Goal: Task Accomplishment & Management: Complete application form

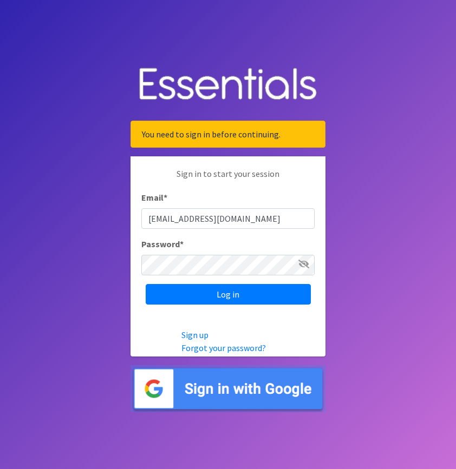
type input "[EMAIL_ADDRESS][DOMAIN_NAME]"
click at [146, 284] on input "Log in" at bounding box center [228, 294] width 165 height 21
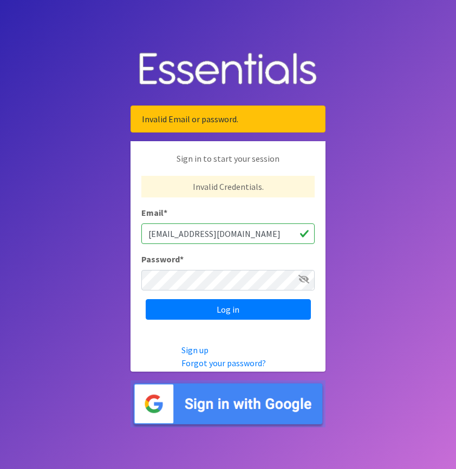
click at [207, 292] on div "Sign in to start your session Invalid Credentials. Email * cag17121@uga.edu Pas…" at bounding box center [227, 236] width 195 height 190
click at [146, 299] on input "Log in" at bounding box center [228, 309] width 165 height 21
click at [302, 280] on icon at bounding box center [303, 279] width 11 height 9
drag, startPoint x: 223, startPoint y: 241, endPoint x: 72, endPoint y: 221, distance: 152.4
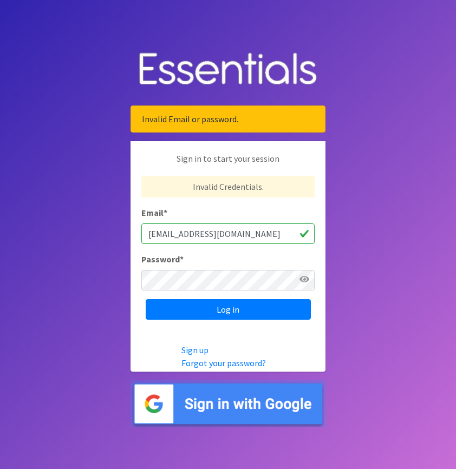
click at [72, 221] on body "Invalid Email or password. Sign in to start your session Invalid Credentials. E…" at bounding box center [228, 234] width 456 height 469
type input "caitlin.grdinich@uga.edu"
click at [146, 299] on input "Log in" at bounding box center [228, 309] width 165 height 21
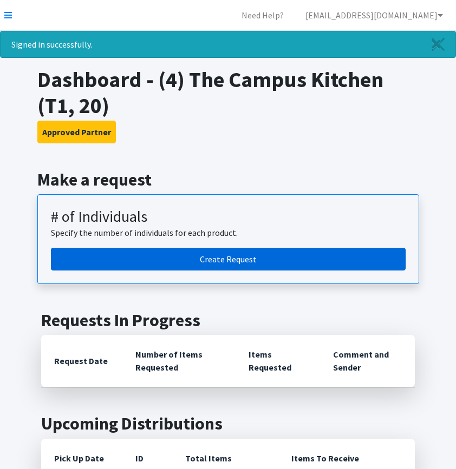
click at [208, 262] on link "Create Request" at bounding box center [228, 259] width 355 height 23
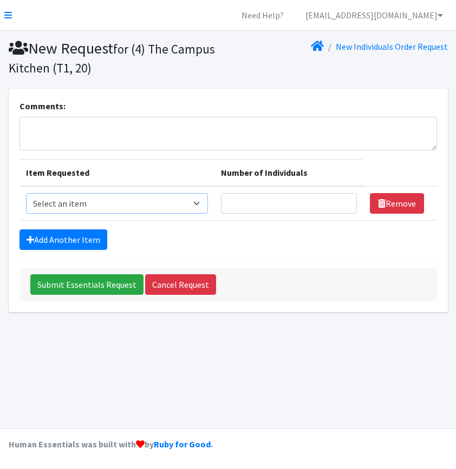
click at [127, 198] on select "Select an item A: Babies - Size 0 (Preemie) A: Babies - Size 01 (newborn) A: Ba…" at bounding box center [117, 203] width 182 height 21
select select "5610"
click at [26, 193] on select "Select an item A: Babies - Size 0 (Preemie) A: Babies - Size 01 (newborn) A: Ba…" at bounding box center [117, 203] width 182 height 21
click at [248, 200] on input "Number of Individuals" at bounding box center [288, 203] width 135 height 21
type input "1"
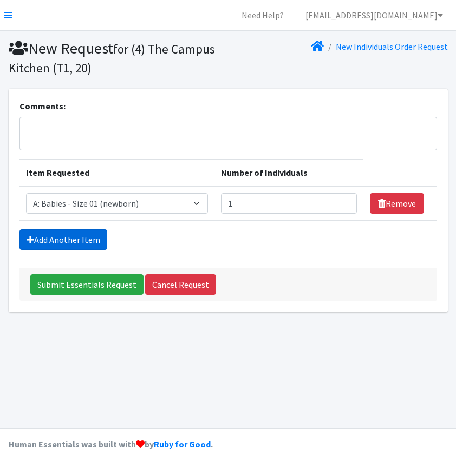
click at [76, 246] on link "Add Another Item" at bounding box center [63, 240] width 88 height 21
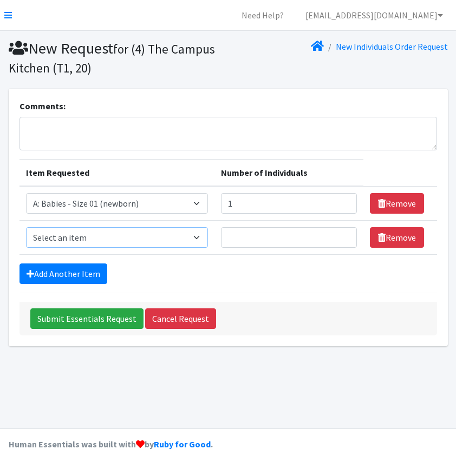
click at [76, 231] on select "Select an item A: Babies - Size 0 (Preemie) A: Babies - Size 01 (newborn) A: Ba…" at bounding box center [117, 237] width 182 height 21
click at [26, 227] on select "Select an item A: Babies - Size 0 (Preemie) A: Babies - Size 01 (newborn) A: Ba…" at bounding box center [117, 237] width 182 height 21
click at [205, 244] on select "Select an item A: Babies - Size 0 (Preemie) A: Babies - Size 01 (newborn) A: Ba…" at bounding box center [117, 237] width 182 height 21
select select "5613"
click at [26, 227] on select "Select an item A: Babies - Size 0 (Preemie) A: Babies - Size 01 (newborn) A: Ba…" at bounding box center [117, 237] width 182 height 21
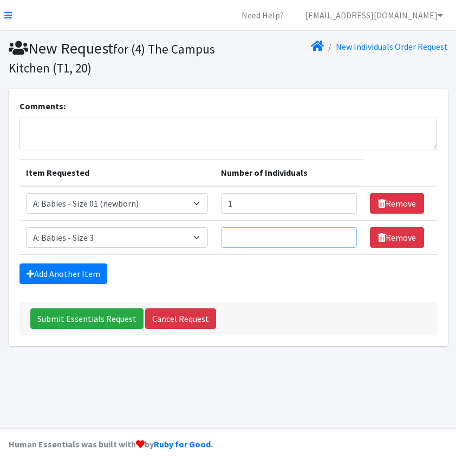
click at [271, 233] on input "Number of Individuals" at bounding box center [288, 237] width 135 height 21
type input "1"
click at [86, 272] on link "Add Another Item" at bounding box center [63, 274] width 88 height 21
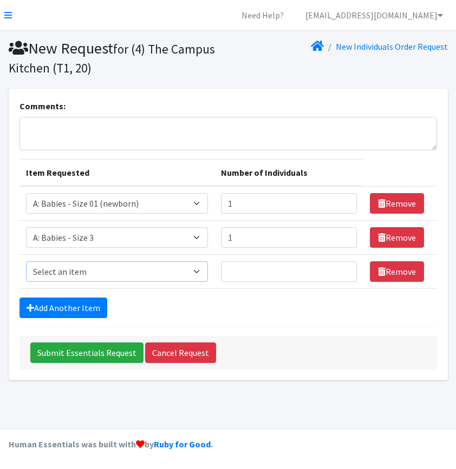
click at [93, 267] on select "Select an item A: Babies - Size 0 (Preemie) A: Babies - Size 01 (newborn) A: Ba…" at bounding box center [117, 272] width 182 height 21
select select "5614"
click at [26, 262] on select "Select an item A: Babies - Size 0 (Preemie) A: Babies - Size 01 (newborn) A: Ba…" at bounding box center [117, 272] width 182 height 21
click at [282, 271] on input "Number of Individuals" at bounding box center [288, 272] width 135 height 21
type input "2"
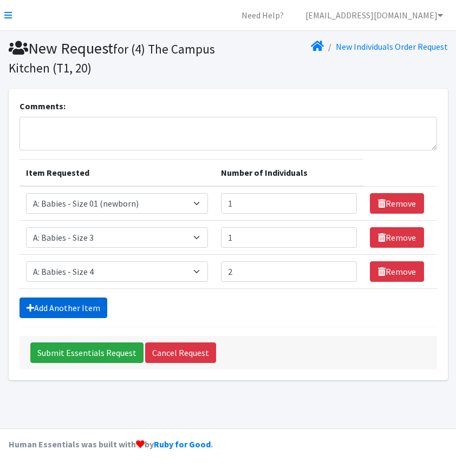
click at [69, 311] on link "Add Another Item" at bounding box center [63, 308] width 88 height 21
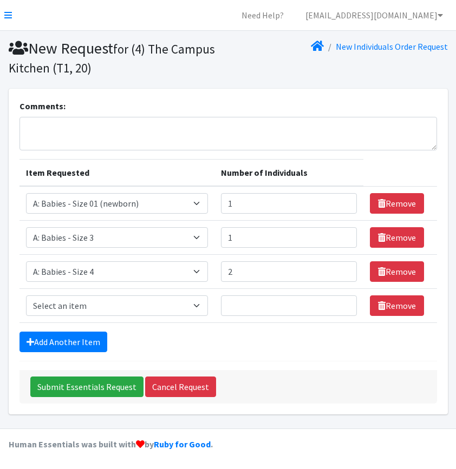
click at [126, 294] on td "Item Requested Select an item A: Babies - Size 0 (Preemie) A: Babies - Size 01 …" at bounding box center [116, 306] width 195 height 34
click at [126, 301] on select "Select an item A: Babies - Size 0 (Preemie) A: Babies - Size 01 (newborn) A: Ba…" at bounding box center [117, 306] width 182 height 21
select select "5616"
click at [26, 296] on select "Select an item A: Babies - Size 0 (Preemie) A: Babies - Size 01 (newborn) A: Ba…" at bounding box center [117, 306] width 182 height 21
click at [259, 303] on input "Number of Individuals" at bounding box center [288, 306] width 135 height 21
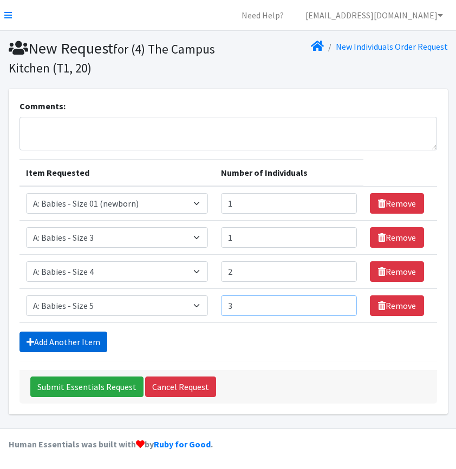
type input "3"
click at [99, 342] on link "Add Another Item" at bounding box center [63, 342] width 88 height 21
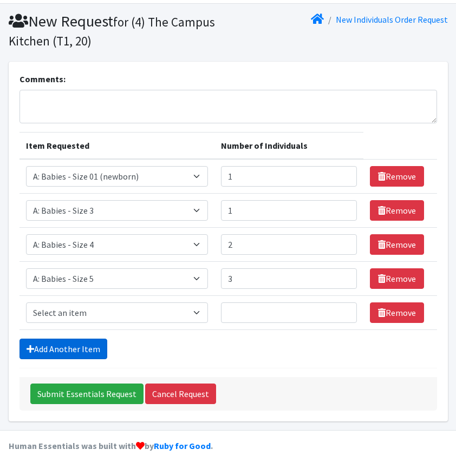
scroll to position [29, 0]
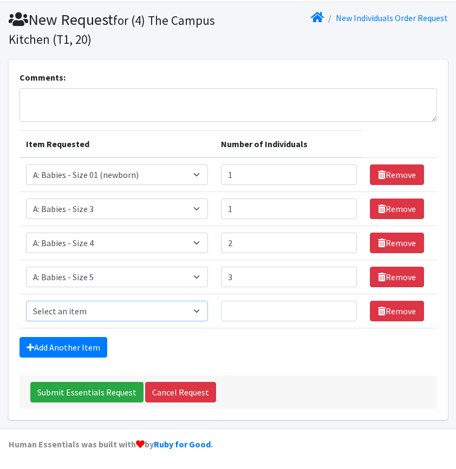
click at [184, 316] on select "Select an item A: Babies - Size 0 (Preemie) A: Babies - Size 01 (newborn) A: Ba…" at bounding box center [117, 311] width 182 height 21
select select "5617"
click at [26, 301] on select "Select an item A: Babies - Size 0 (Preemie) A: Babies - Size 01 (newborn) A: Ba…" at bounding box center [117, 311] width 182 height 21
click at [248, 318] on input "Number of Individuals" at bounding box center [288, 311] width 135 height 21
type input "1"
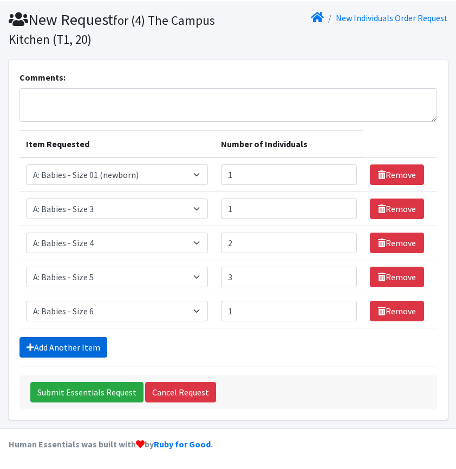
click at [83, 355] on link "Add Another Item" at bounding box center [63, 347] width 88 height 21
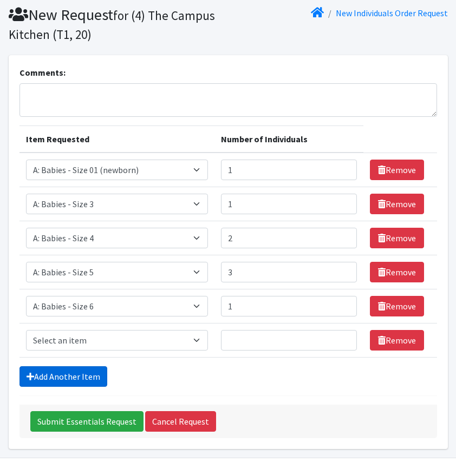
scroll to position [63, 0]
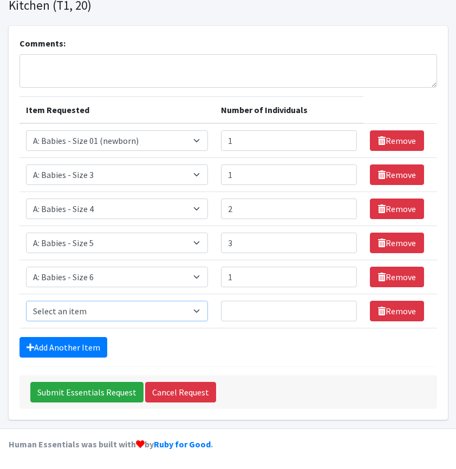
click at [201, 317] on select "Select an item A: Babies - Size 0 (Preemie) A: Babies - Size 01 (newborn) A: Ba…" at bounding box center [117, 311] width 182 height 21
select select "8888"
click at [26, 301] on select "Select an item A: Babies - Size 0 (Preemie) A: Babies - Size 01 (newborn) A: Ba…" at bounding box center [117, 311] width 182 height 21
click at [258, 312] on input "Number of Individuals" at bounding box center [288, 311] width 135 height 21
type input "4"
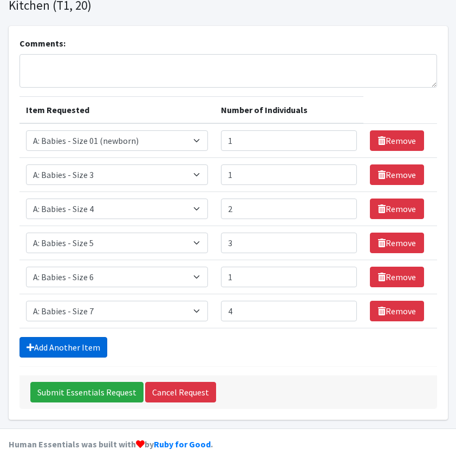
click at [69, 341] on link "Add Another Item" at bounding box center [63, 347] width 88 height 21
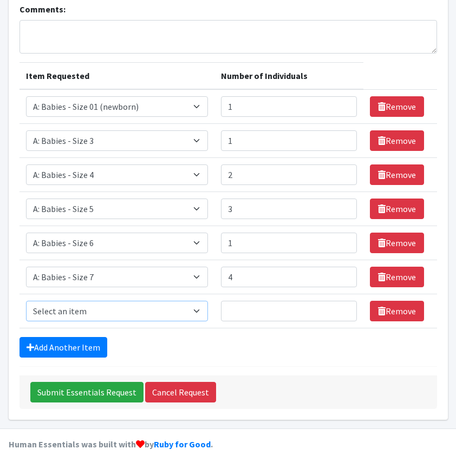
click at [130, 303] on select "Select an item A: Babies - Size 0 (Preemie) A: Babies - Size 01 (newborn) A: Ba…" at bounding box center [117, 311] width 182 height 21
select select "5598"
click at [26, 301] on select "Select an item A: Babies - Size 0 (Preemie) A: Babies - Size 01 (newborn) A: Ba…" at bounding box center [117, 311] width 182 height 21
click at [256, 310] on input "Number of Individuals" at bounding box center [288, 311] width 135 height 21
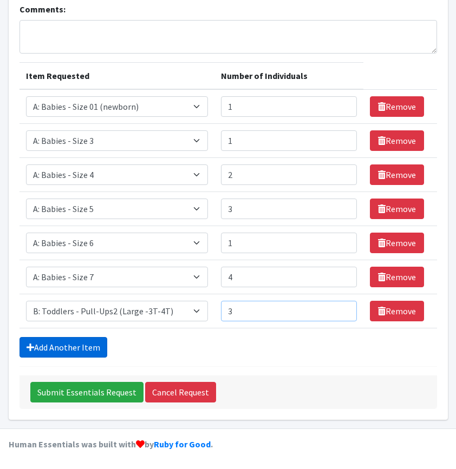
type input "3"
click at [73, 343] on link "Add Another Item" at bounding box center [63, 347] width 88 height 21
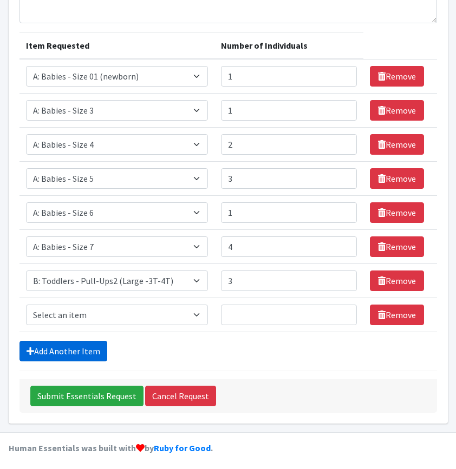
scroll to position [131, 0]
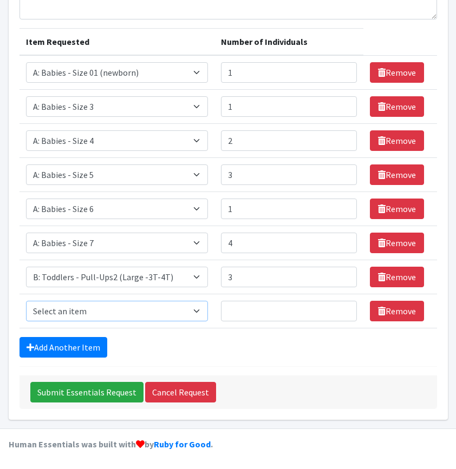
click at [92, 313] on select "Select an item A: Babies - Size 0 (Preemie) A: Babies - Size 01 (newborn) A: Ba…" at bounding box center [117, 311] width 182 height 21
select select "5599"
click at [26, 301] on select "Select an item A: Babies - Size 0 (Preemie) A: Babies - Size 01 (newborn) A: Ba…" at bounding box center [117, 311] width 182 height 21
click at [266, 306] on input "Number of Individuals" at bounding box center [288, 311] width 135 height 21
type input "5"
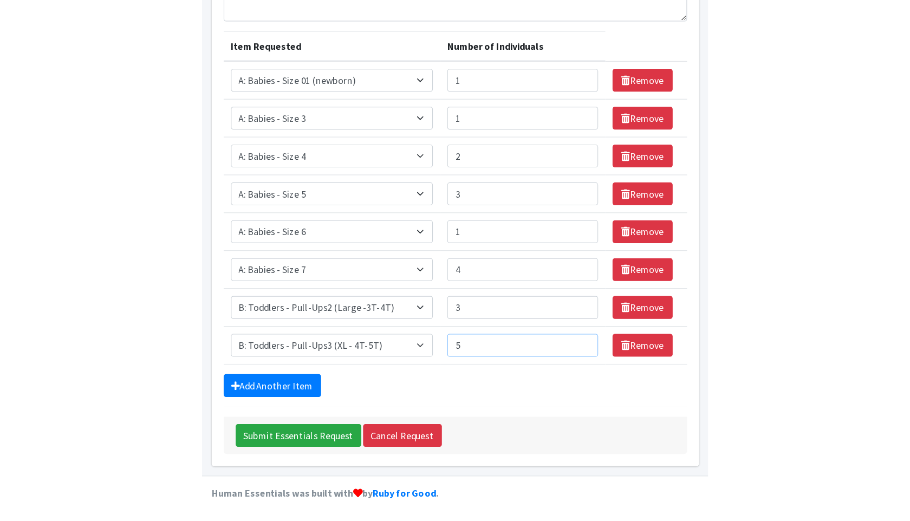
scroll to position [13, 0]
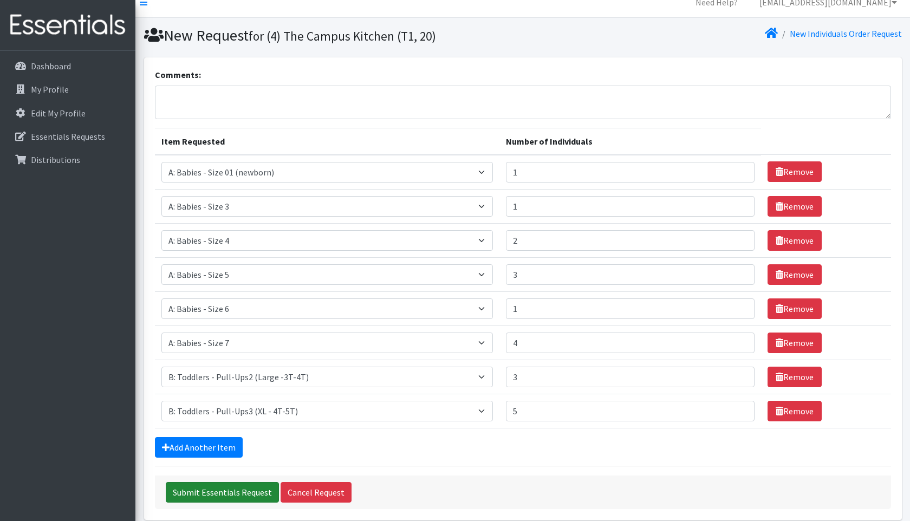
click at [217, 469] on input "Submit Essentials Request" at bounding box center [222, 492] width 113 height 21
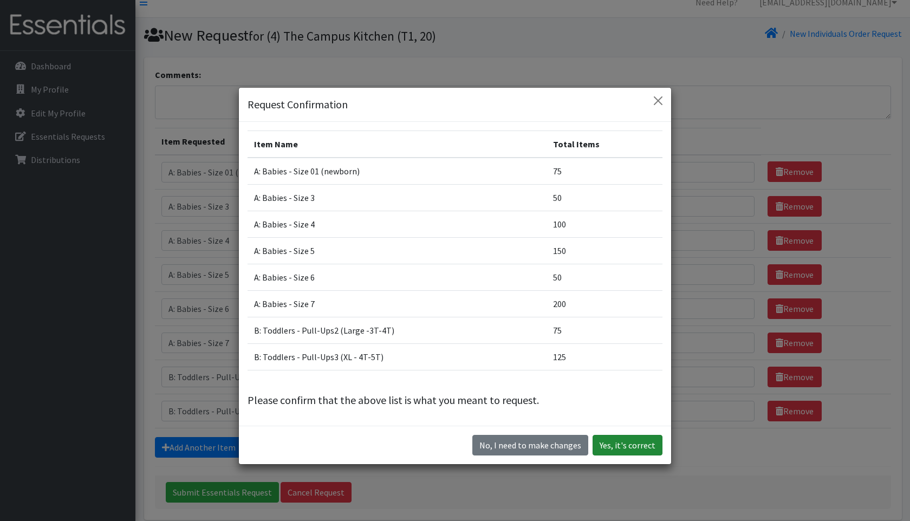
click at [455, 447] on button "Yes, it's correct" at bounding box center [627, 445] width 70 height 21
